Goal: Transaction & Acquisition: Purchase product/service

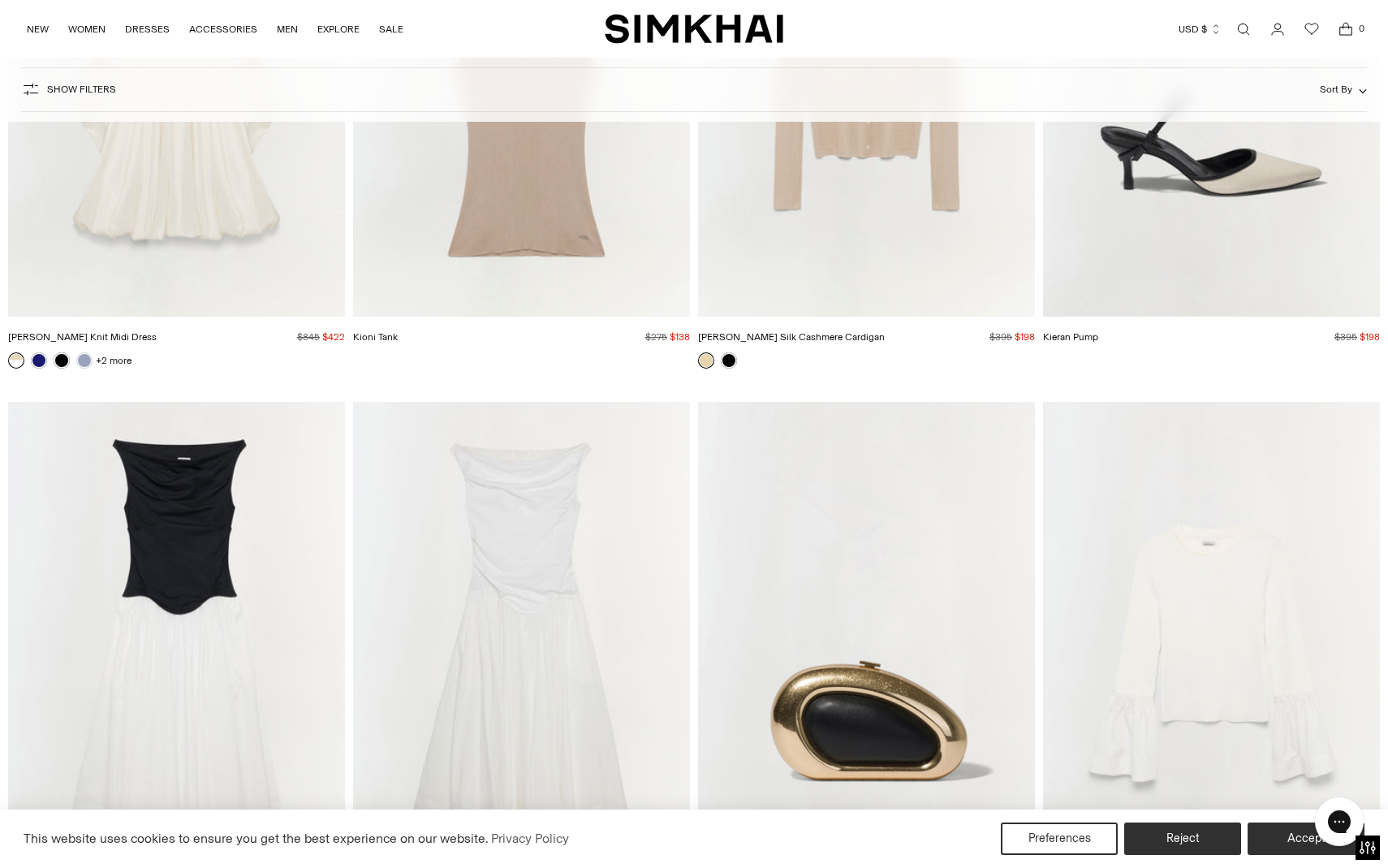
scroll to position [9241, 0]
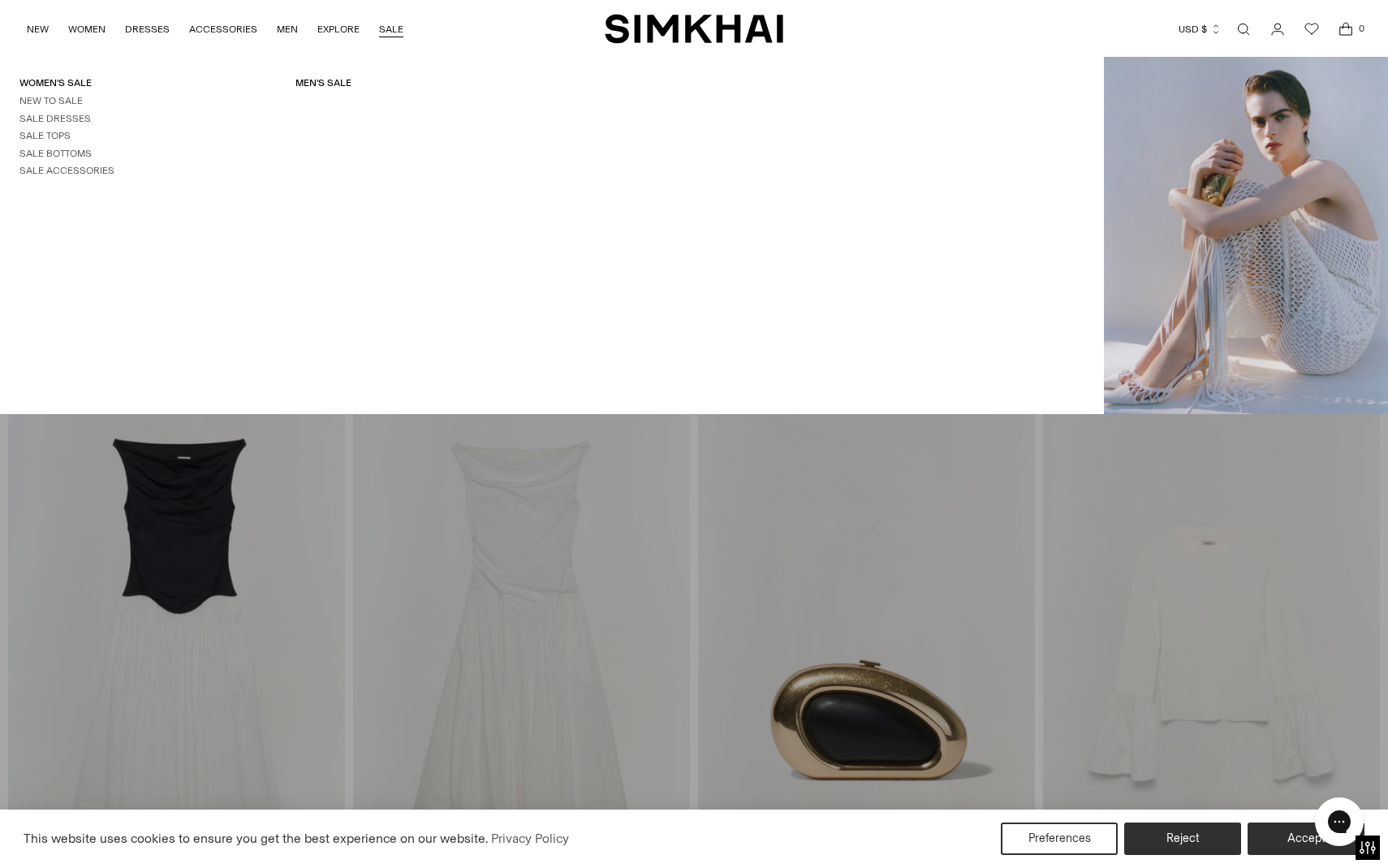
click at [384, 26] on link "SALE" at bounding box center [391, 30] width 24 height 36
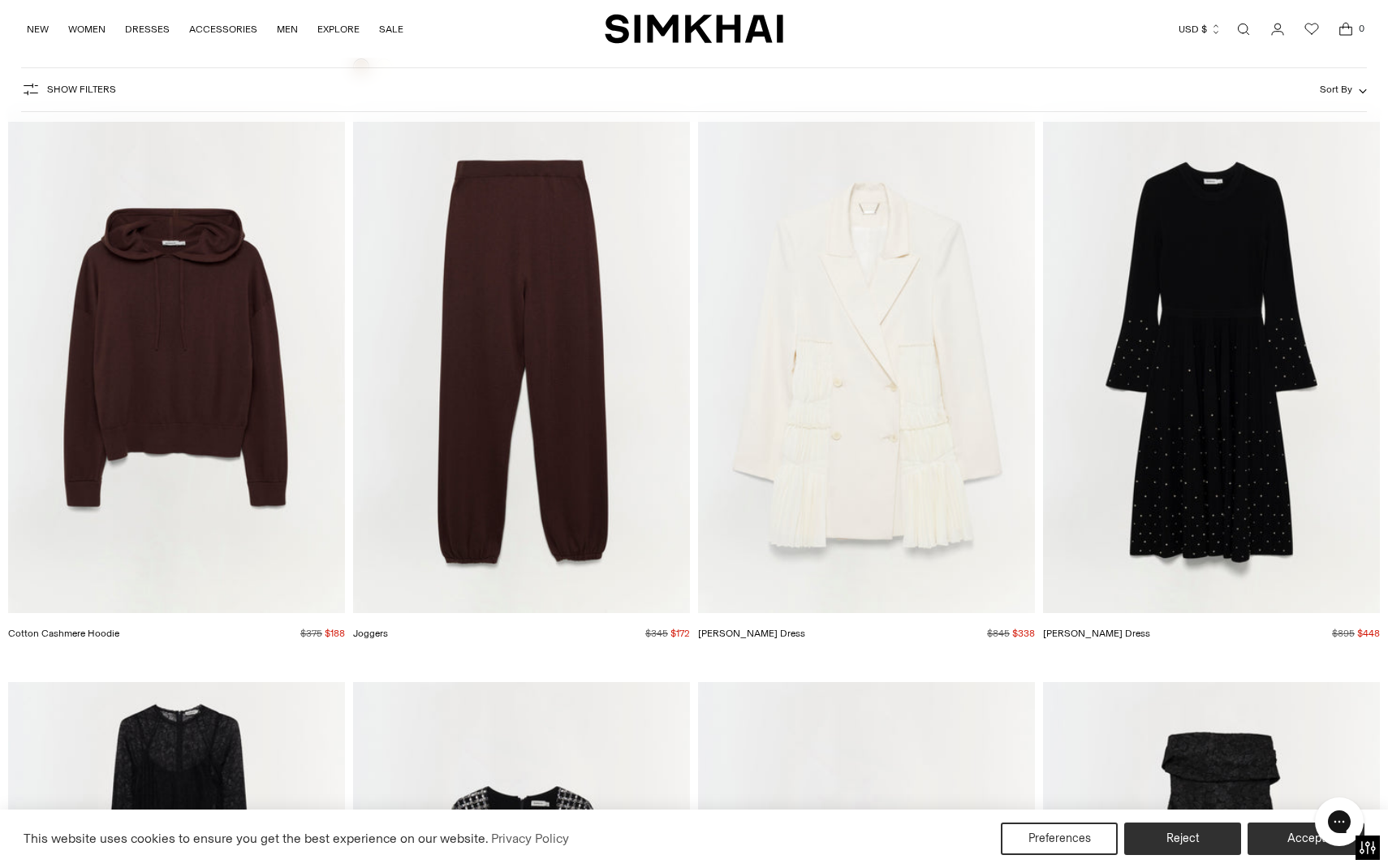
scroll to position [29516, 0]
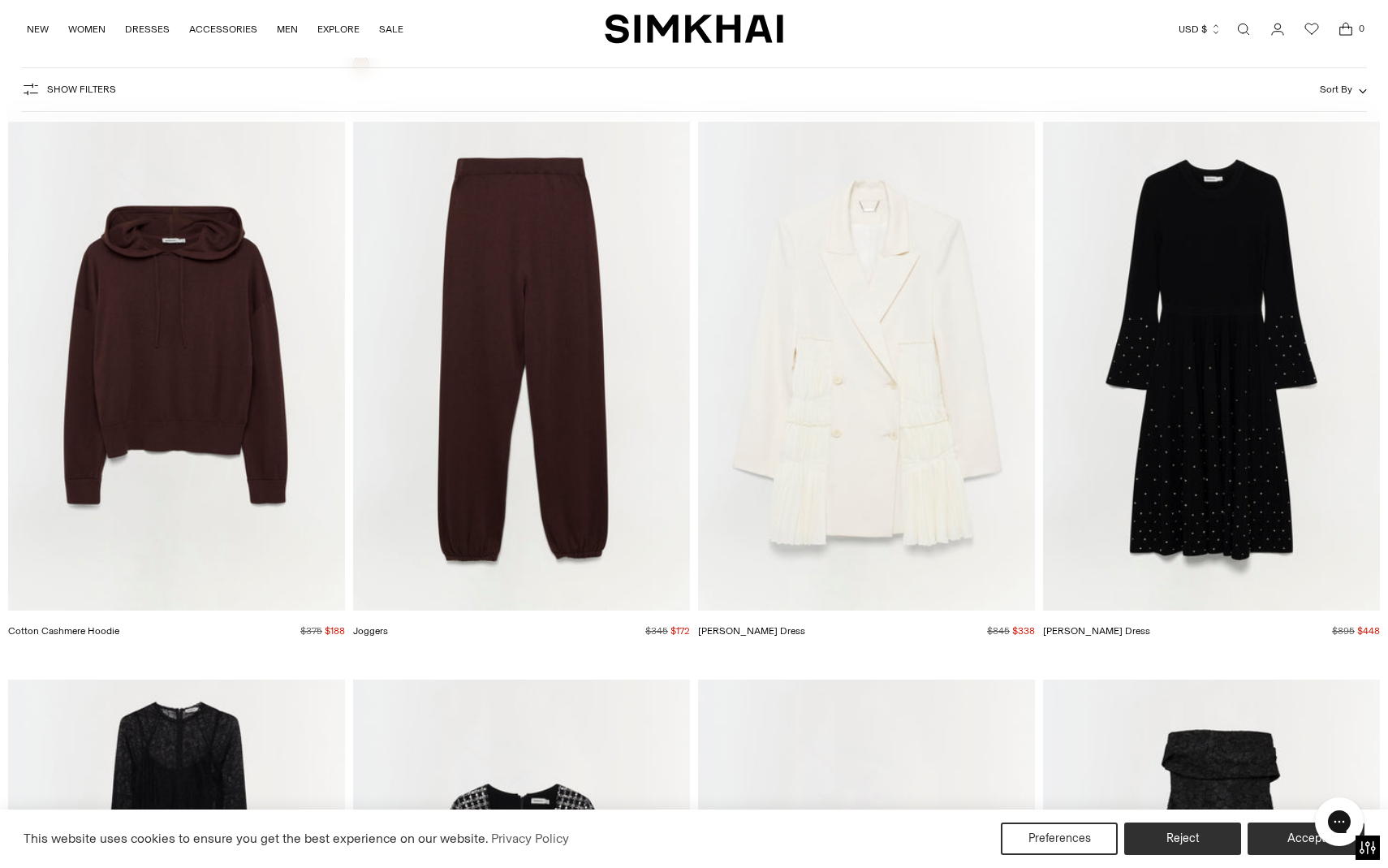
click at [0, 0] on img "Joggers" at bounding box center [0, 0] width 0 height 0
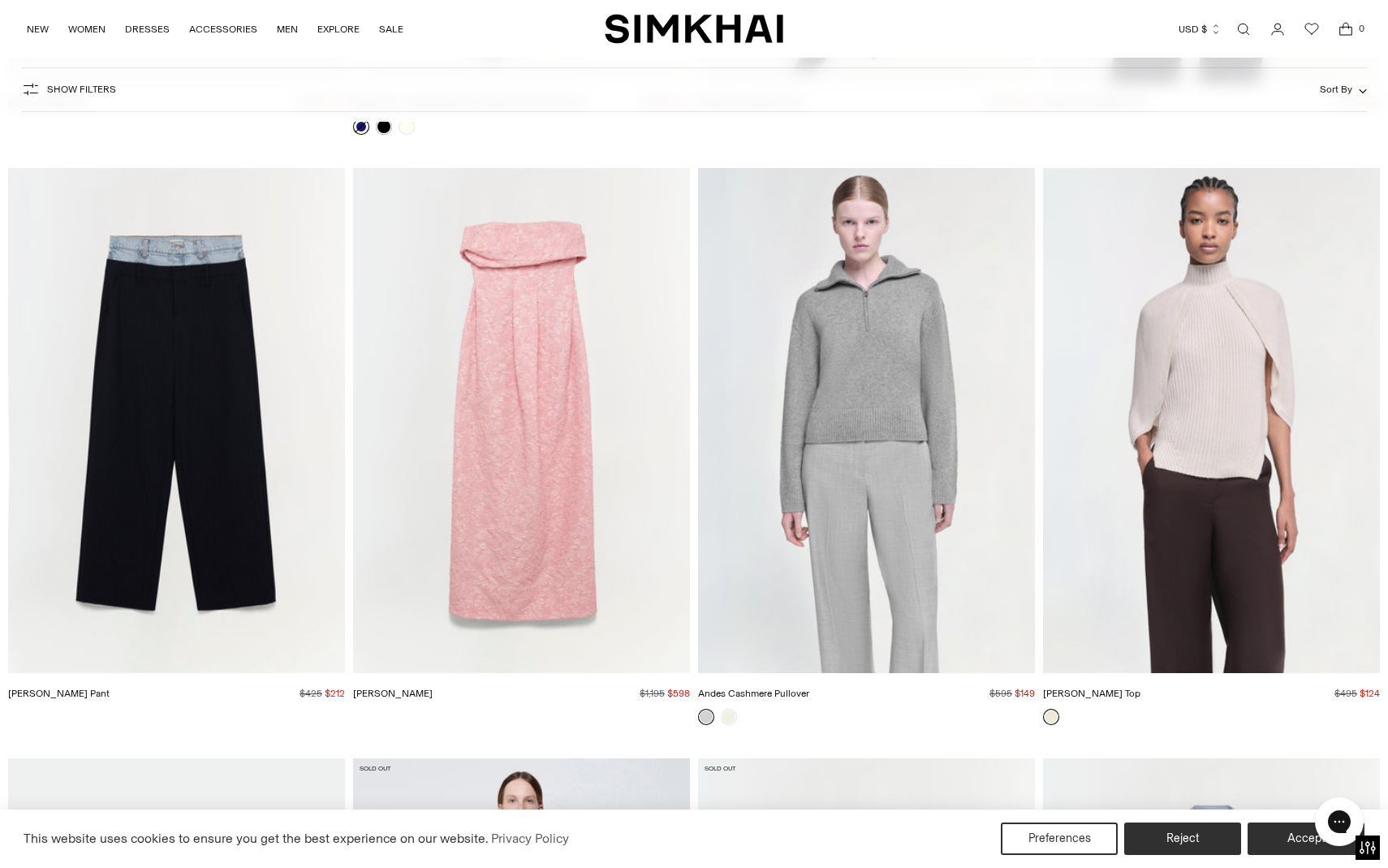
scroll to position [34064, 0]
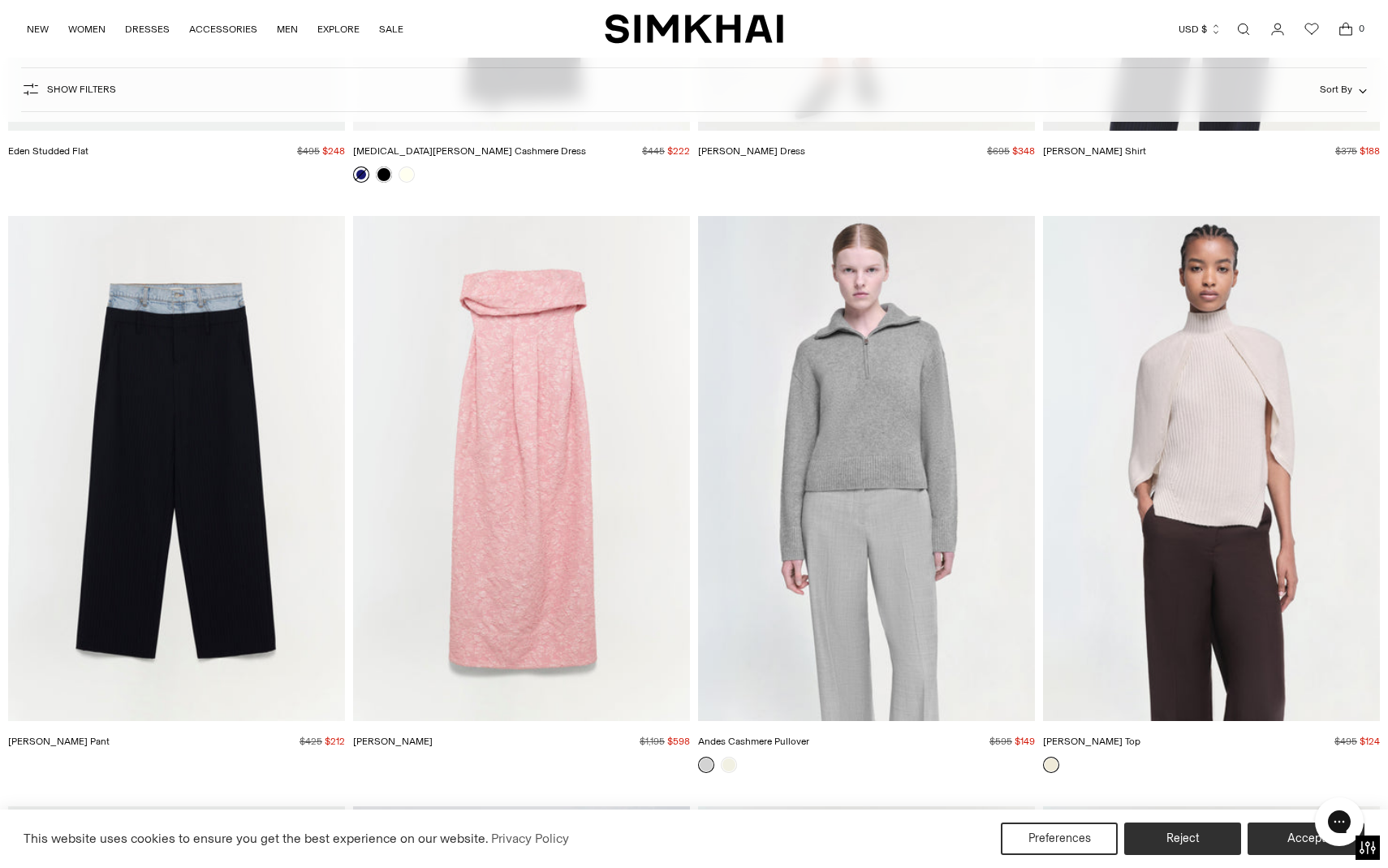
click at [0, 0] on img "Ophelia Pant" at bounding box center [0, 0] width 0 height 0
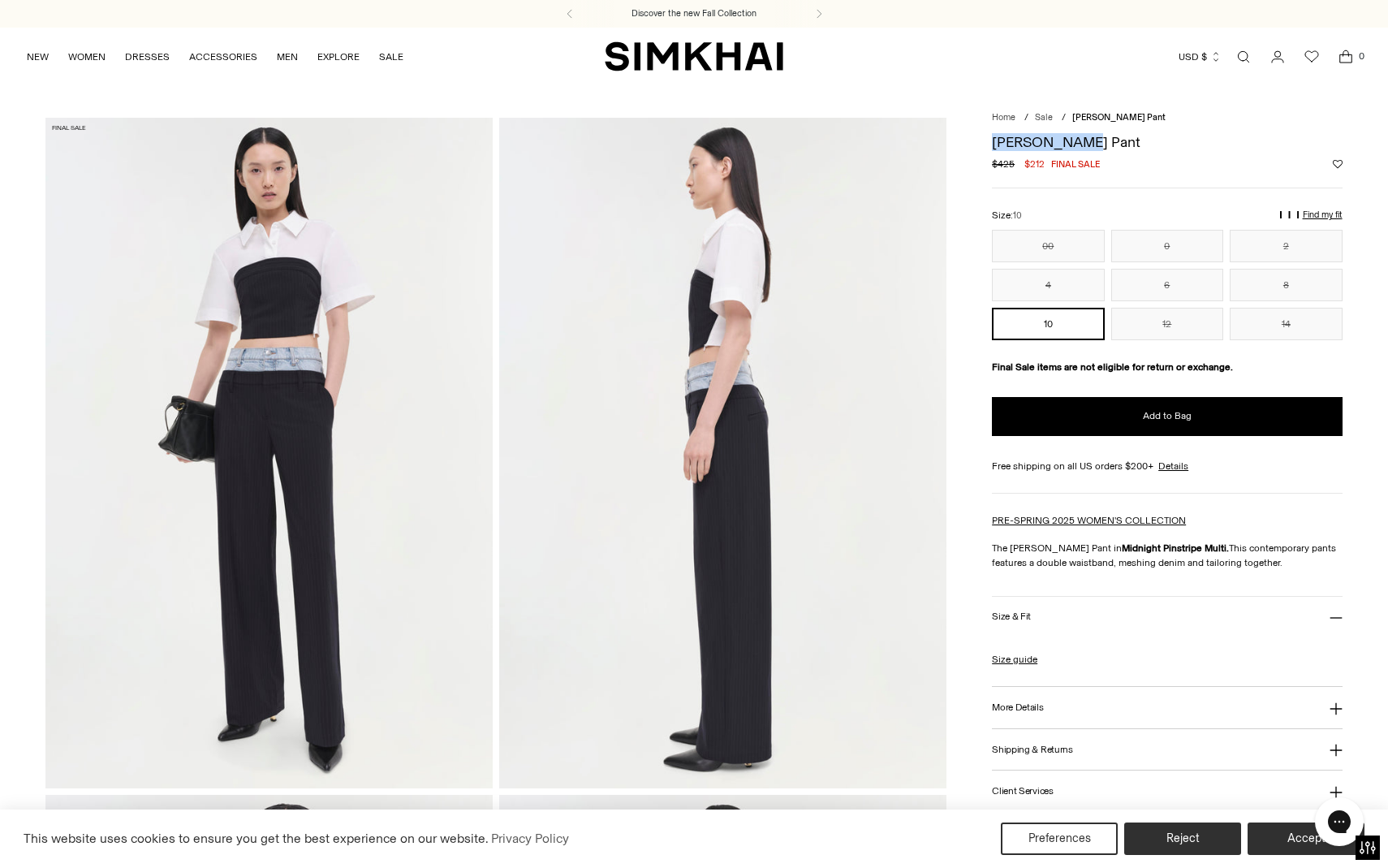
drag, startPoint x: 1094, startPoint y: 138, endPoint x: 985, endPoint y: 148, distance: 109.5
copy h1 "[PERSON_NAME] Pant"
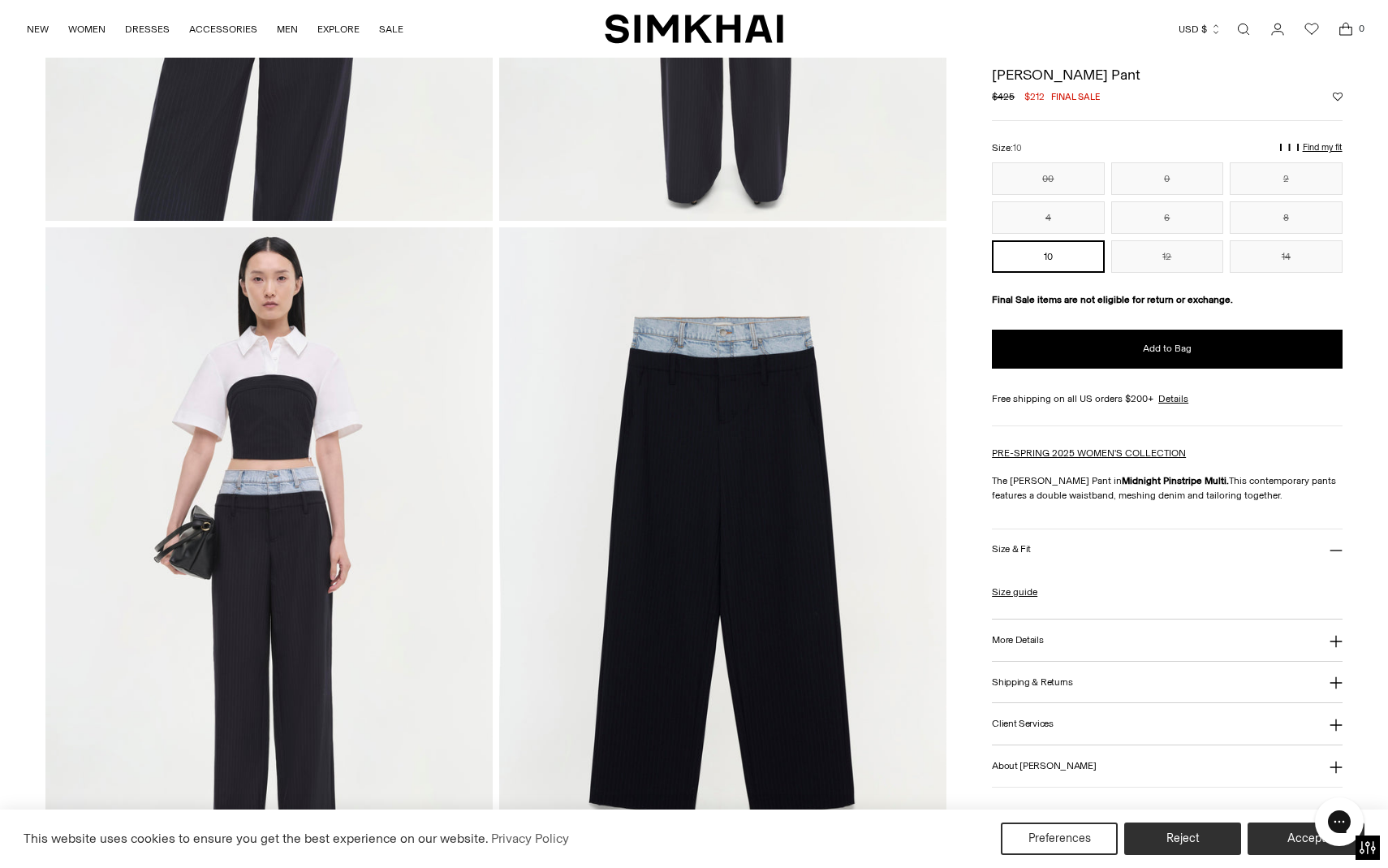
scroll to position [887, 0]
